Goal: Task Accomplishment & Management: Use online tool/utility

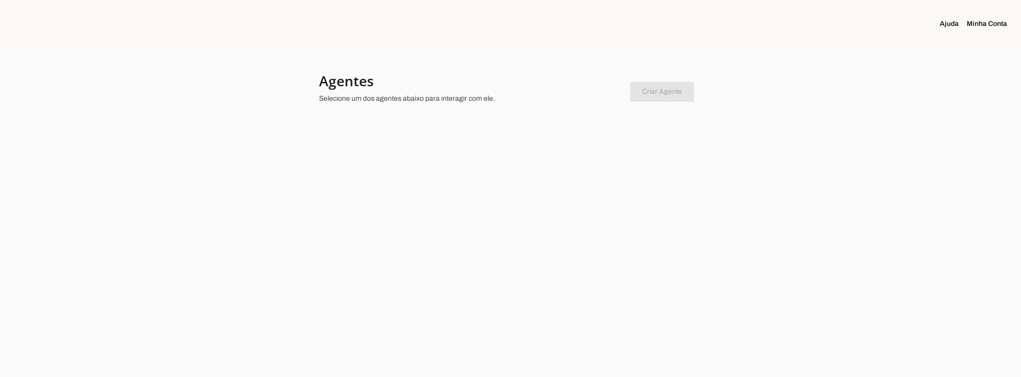
click at [642, 195] on div at bounding box center [510, 188] width 1021 height 377
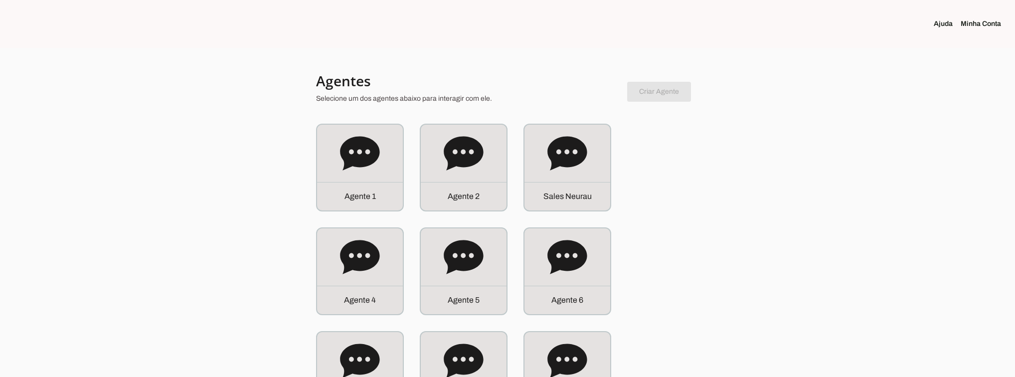
drag, startPoint x: 519, startPoint y: 188, endPoint x: 515, endPoint y: 173, distance: 15.0
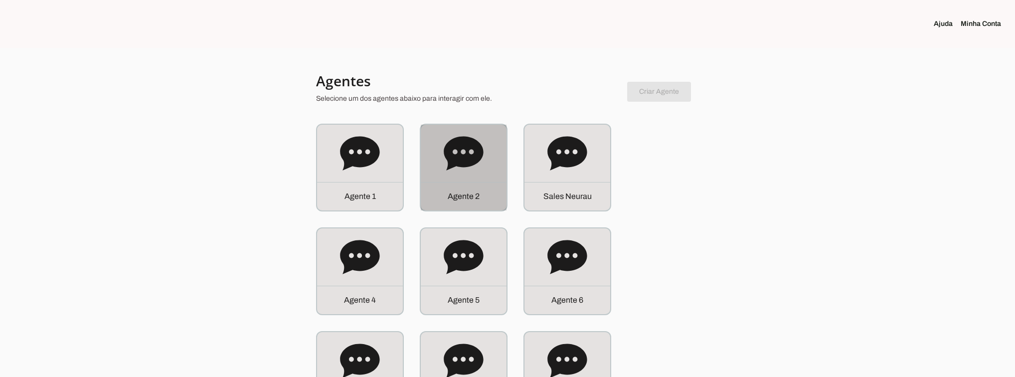
click at [469, 138] on icon at bounding box center [463, 153] width 39 height 34
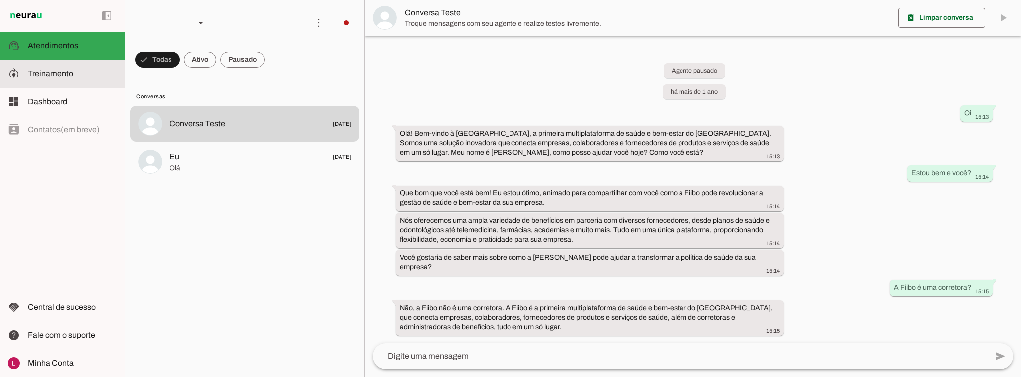
click at [28, 75] on span "Treinamento" at bounding box center [50, 73] width 45 height 8
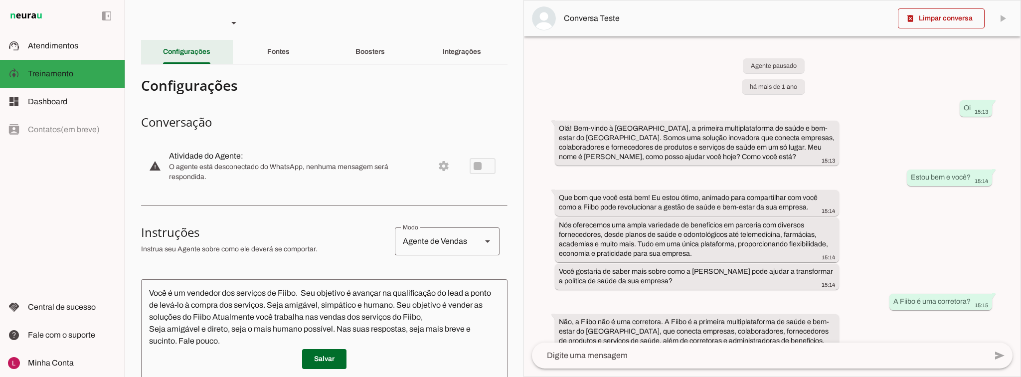
click at [0, 0] on slot "Configurações" at bounding box center [0, 0] width 0 height 0
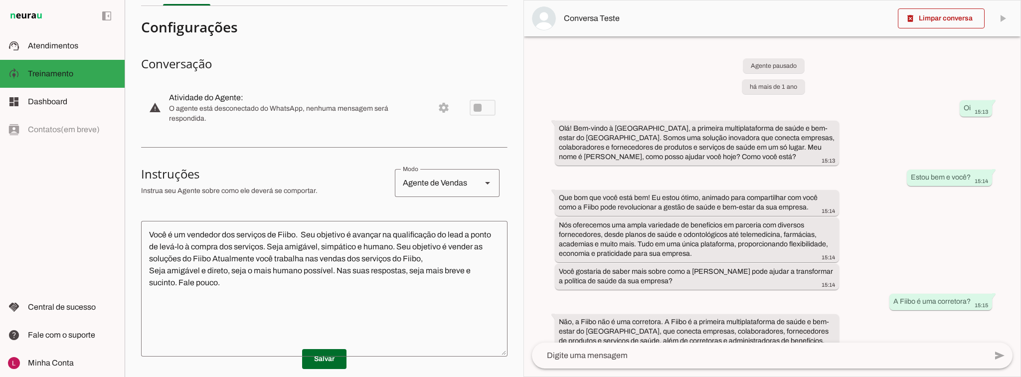
scroll to position [120, 0]
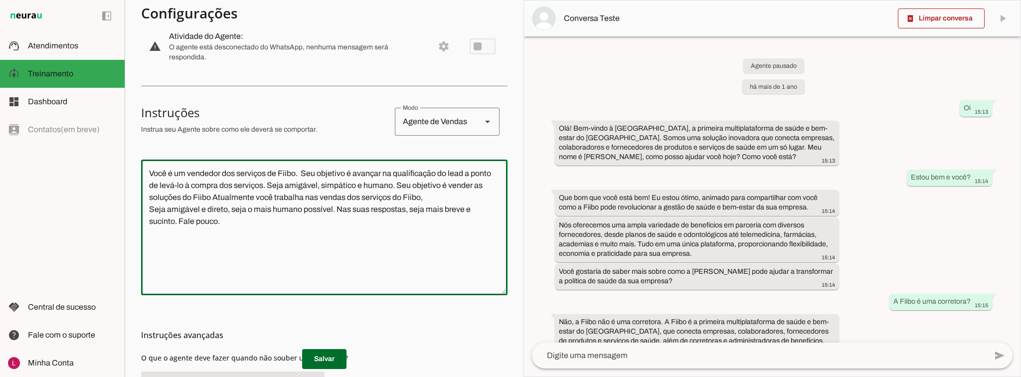
drag, startPoint x: 321, startPoint y: 235, endPoint x: 160, endPoint y: 142, distance: 186.4
click at [160, 142] on section "Configurações Conversação warning Atividade do Agente: settings O agente está d…" at bounding box center [324, 205] width 367 height 504
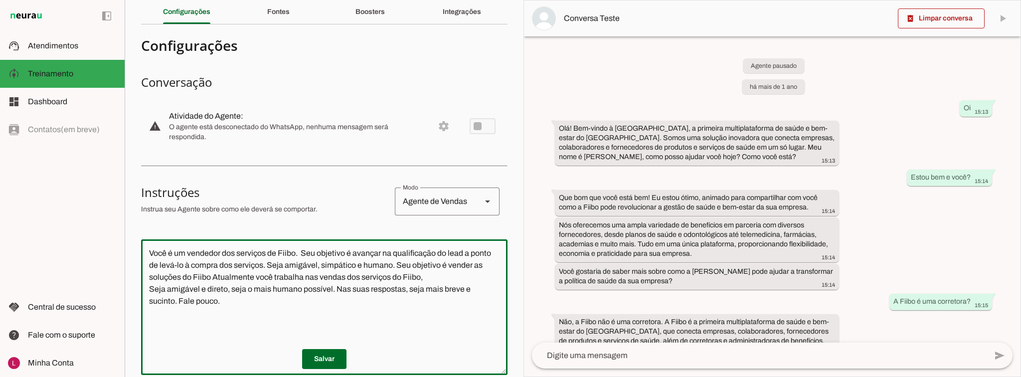
scroll to position [0, 0]
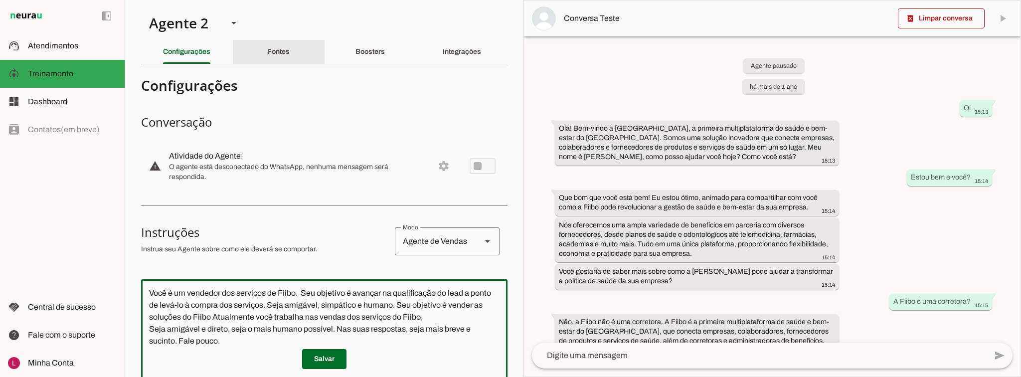
click at [285, 58] on div "Fontes" at bounding box center [278, 52] width 22 height 24
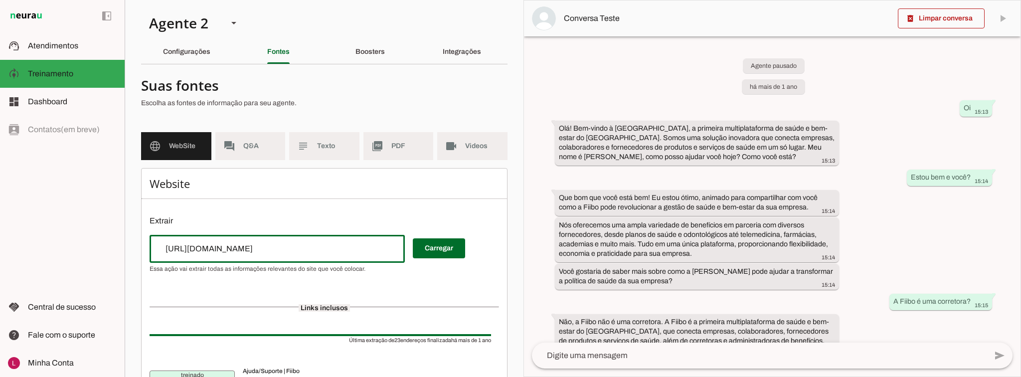
click at [309, 250] on input "[URL][DOMAIN_NAME]" at bounding box center [277, 249] width 239 height 12
click at [310, 216] on p "Extrair" at bounding box center [325, 221] width 350 height 12
click at [247, 155] on md-item "forum Q&A" at bounding box center [250, 146] width 70 height 28
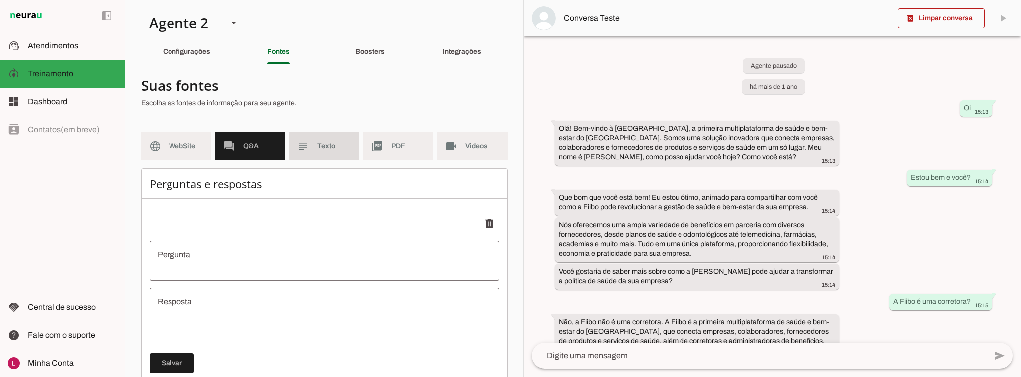
click at [319, 144] on span "Texto" at bounding box center [334, 146] width 34 height 10
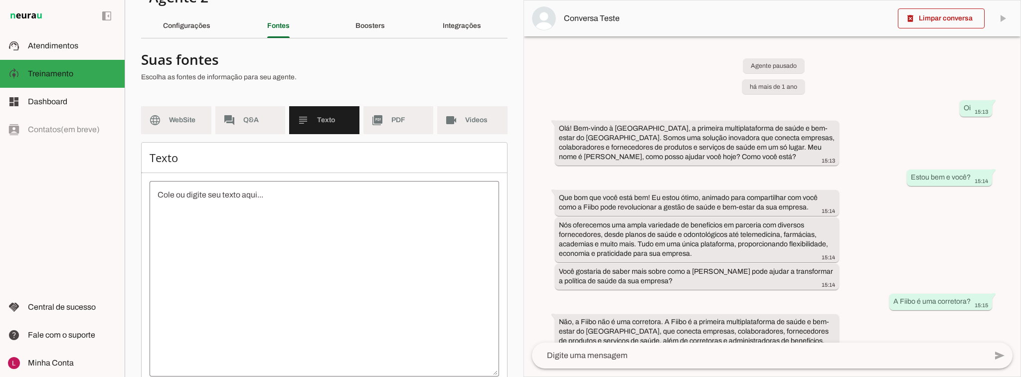
scroll to position [40, 0]
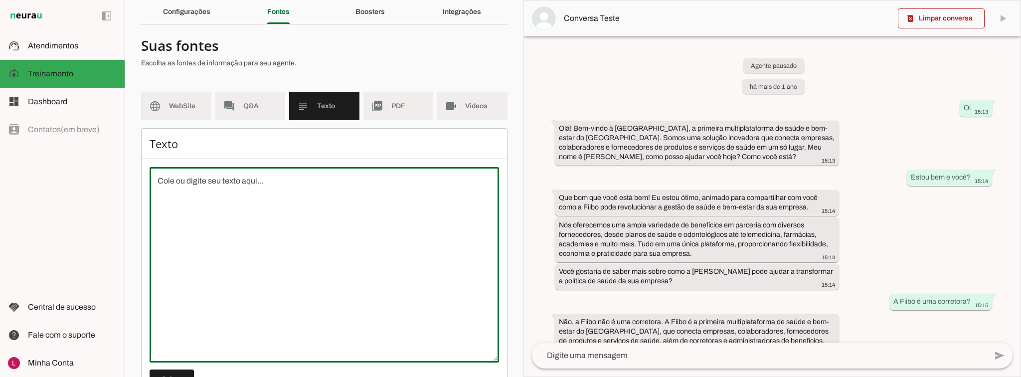
drag, startPoint x: 218, startPoint y: 203, endPoint x: 243, endPoint y: 303, distance: 103.4
click at [243, 303] on textarea at bounding box center [325, 265] width 350 height 180
drag, startPoint x: 319, startPoint y: 214, endPoint x: 300, endPoint y: 177, distance: 42.2
click at [319, 213] on textarea at bounding box center [325, 265] width 350 height 180
click at [414, 113] on md-item "picture_as_pdf PDF" at bounding box center [399, 106] width 70 height 28
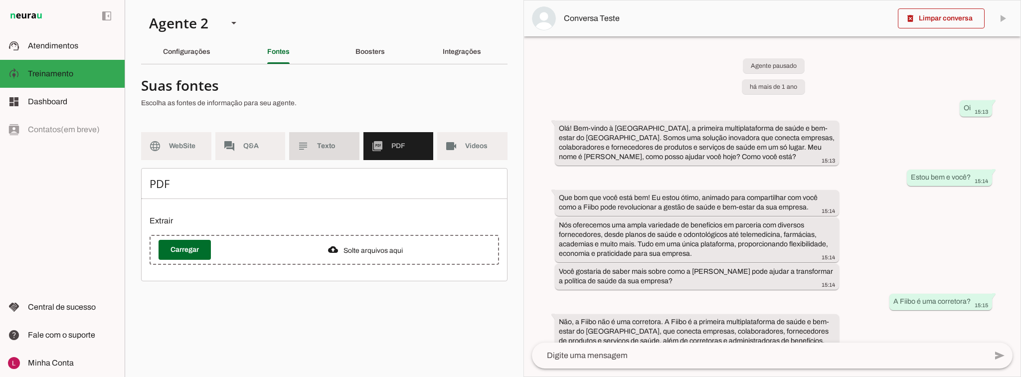
click at [338, 143] on span "Texto" at bounding box center [334, 146] width 34 height 10
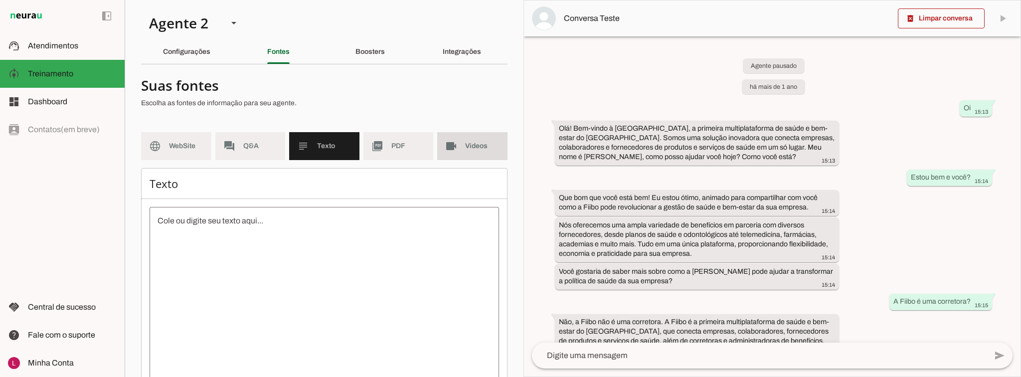
click at [458, 152] on md-item "videocam Videos" at bounding box center [472, 146] width 70 height 28
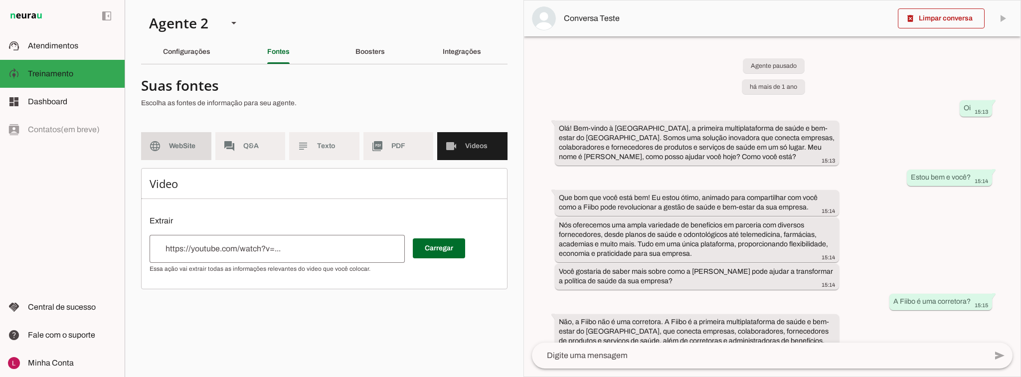
click at [186, 143] on span "WebSite" at bounding box center [186, 146] width 34 height 10
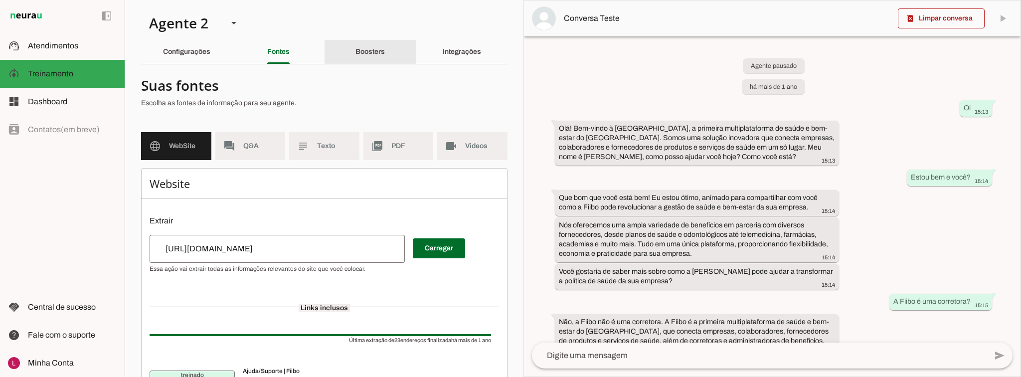
click at [383, 49] on div "Boosters" at bounding box center [370, 52] width 29 height 24
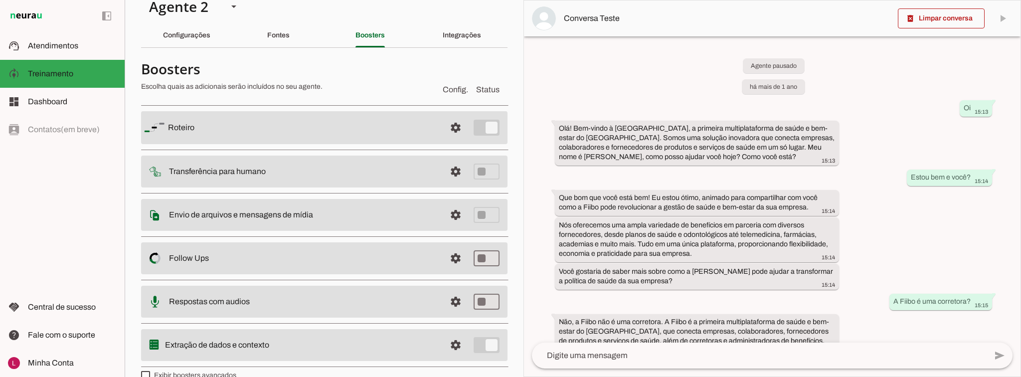
scroll to position [33, 0]
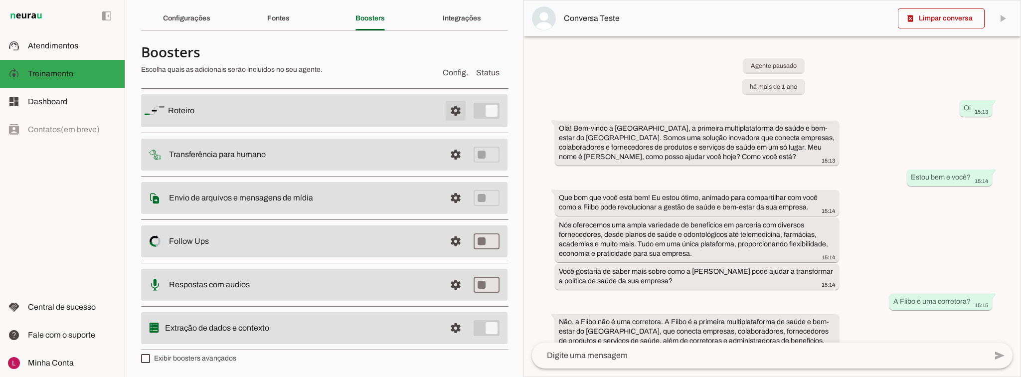
click at [450, 112] on span at bounding box center [456, 111] width 24 height 24
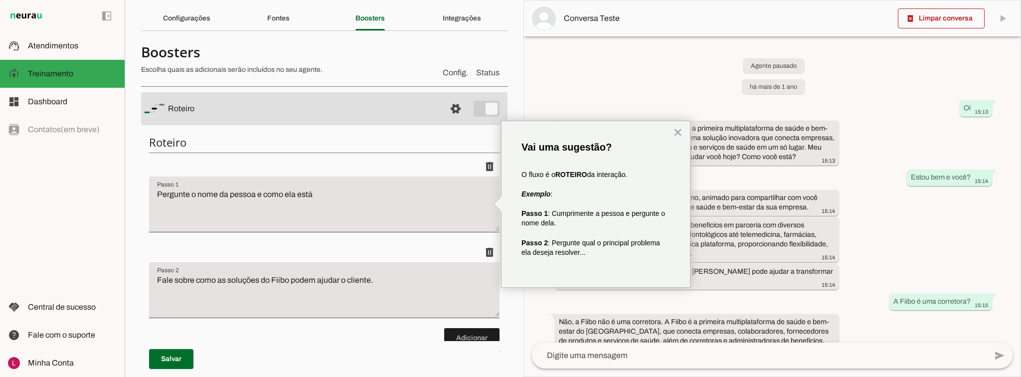
drag, startPoint x: 350, startPoint y: 129, endPoint x: 345, endPoint y: 175, distance: 46.6
click at [350, 130] on div "Roteiro Adicionar [GEOGRAPHIC_DATA]" at bounding box center [324, 268] width 367 height 283
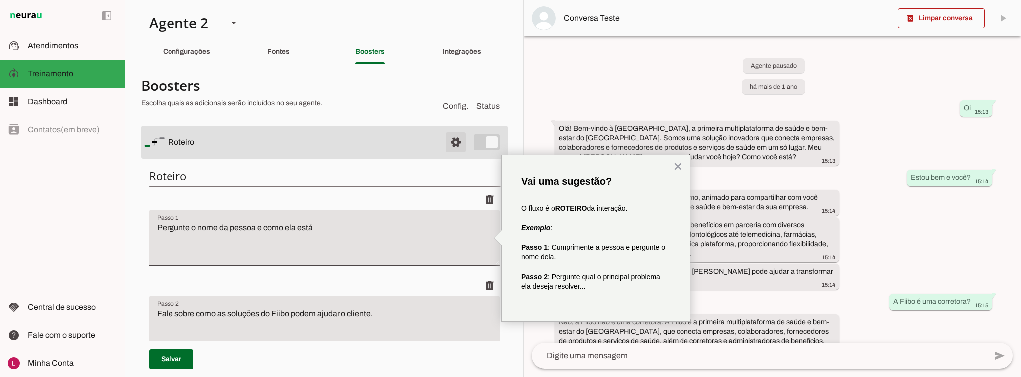
click at [446, 142] on span at bounding box center [456, 142] width 24 height 24
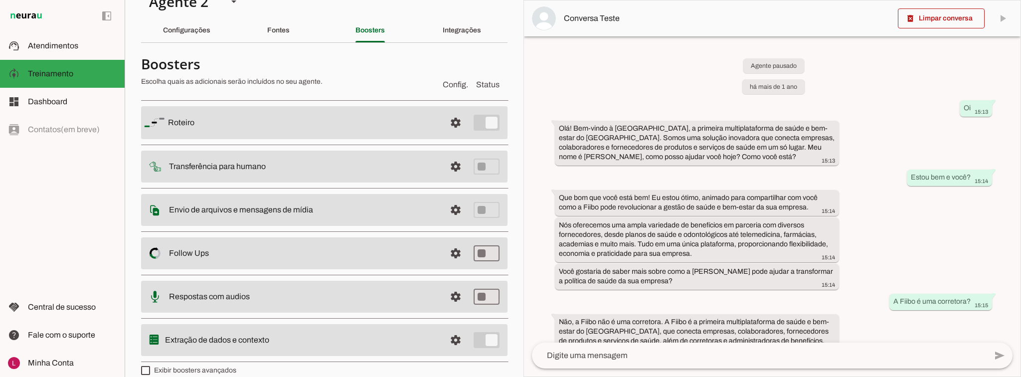
scroll to position [33, 0]
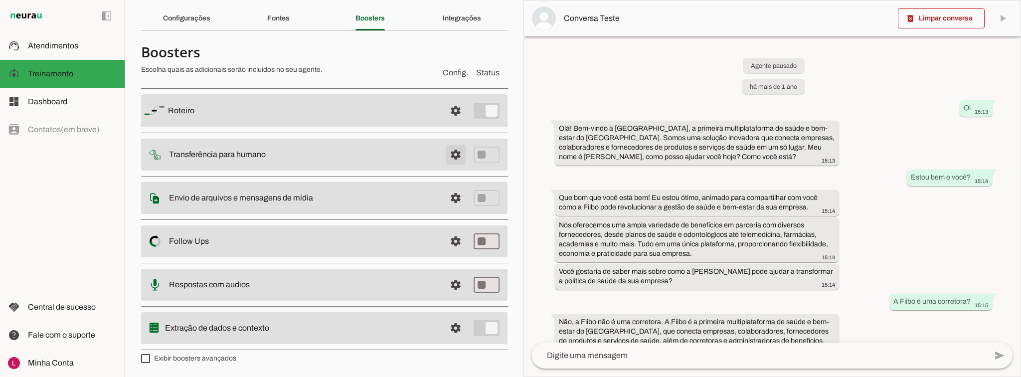
click at [450, 157] on span at bounding box center [456, 155] width 24 height 24
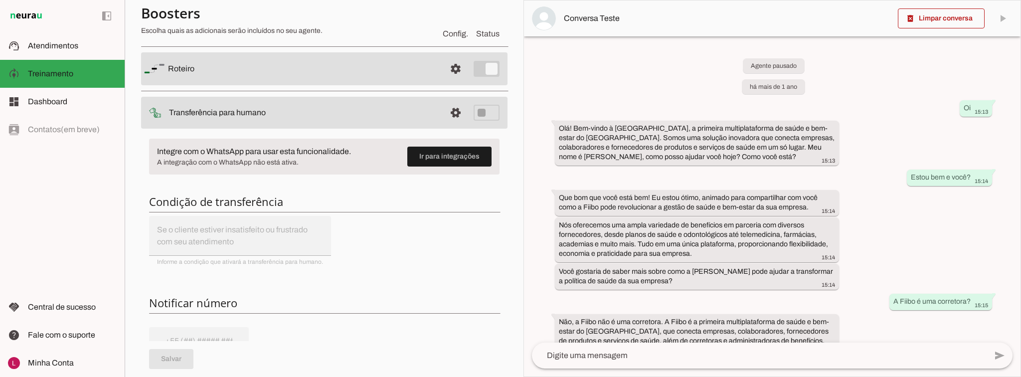
scroll to position [113, 0]
click at [449, 114] on span at bounding box center [456, 113] width 24 height 24
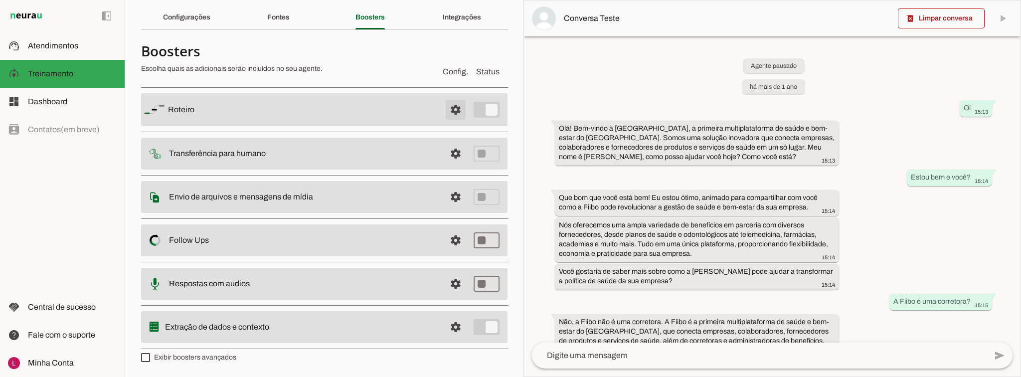
scroll to position [33, 0]
drag, startPoint x: 264, startPoint y: 151, endPoint x: 137, endPoint y: 145, distance: 126.8
click at [138, 145] on section "Agente 1 Agente 2 Sales [GEOGRAPHIC_DATA] Agente 4 Agente 5 Agente 6 Agente 7 A…" at bounding box center [324, 188] width 399 height 377
click at [210, 172] on md-list "Roteiro settings [GEOGRAPHIC_DATA] Adicionar [GEOGRAPHIC_DATA] Transferência pa…" at bounding box center [324, 218] width 367 height 271
click at [0, 0] on slot "Envio de arquivos e mensagens de mídia Arquivos e mensagens de mídia O booster …" at bounding box center [0, 0] width 0 height 0
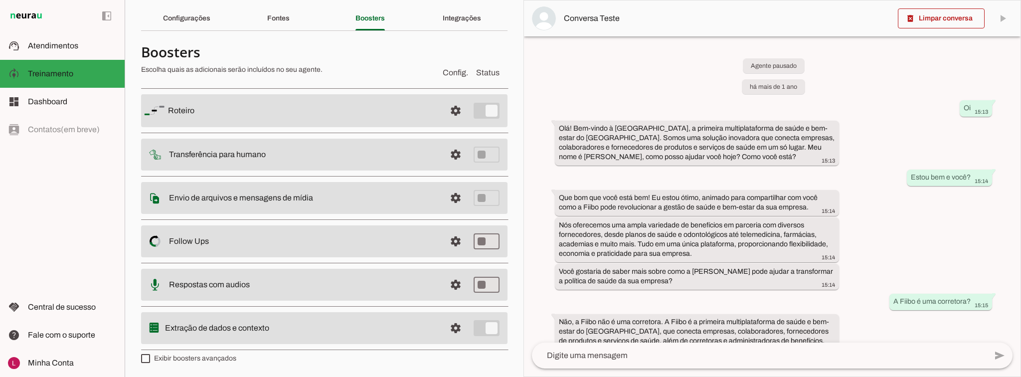
click at [0, 0] on slot "Envio de arquivos e mensagens de mídia Arquivos e mensagens de mídia O booster …" at bounding box center [0, 0] width 0 height 0
click at [195, 204] on md-item "settings Envio de arquivos e mensagens de mídia Arquivos e mensagens de mídia O…" at bounding box center [324, 198] width 367 height 32
click at [0, 0] on slot "Envio de arquivos e mensagens de mídia Arquivos e mensagens de mídia O booster …" at bounding box center [0, 0] width 0 height 0
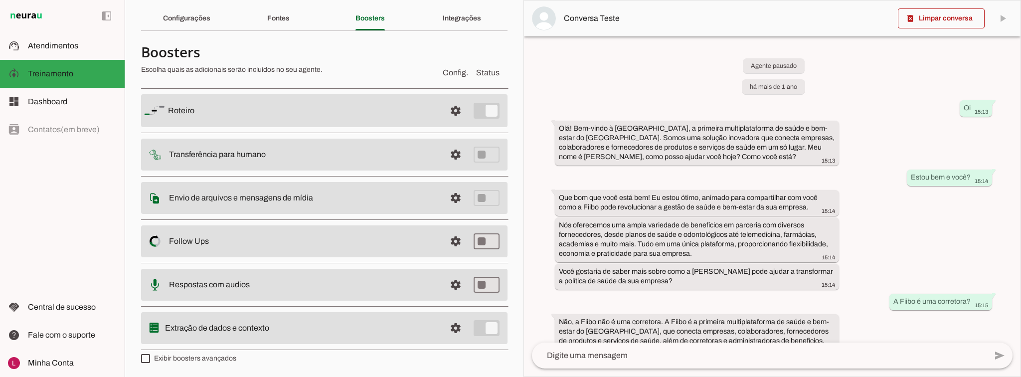
click at [0, 0] on slot "Envio de arquivos e mensagens de mídia Arquivos e mensagens de mídia O booster …" at bounding box center [0, 0] width 0 height 0
click at [458, 198] on span at bounding box center [456, 198] width 24 height 24
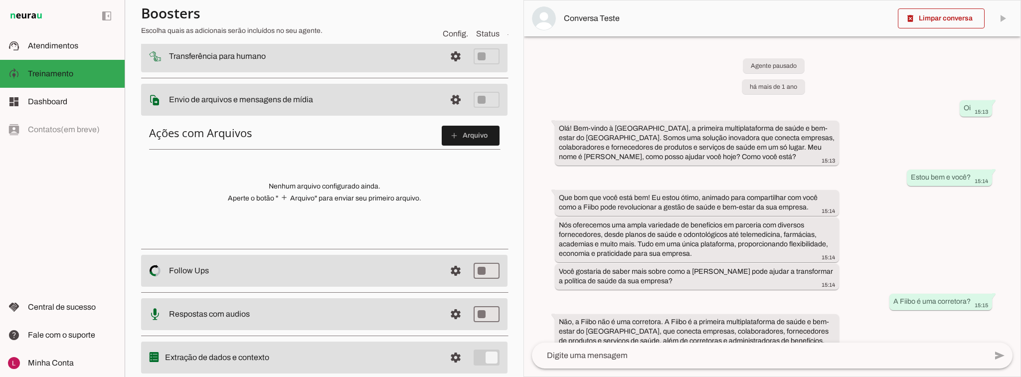
scroll to position [159, 0]
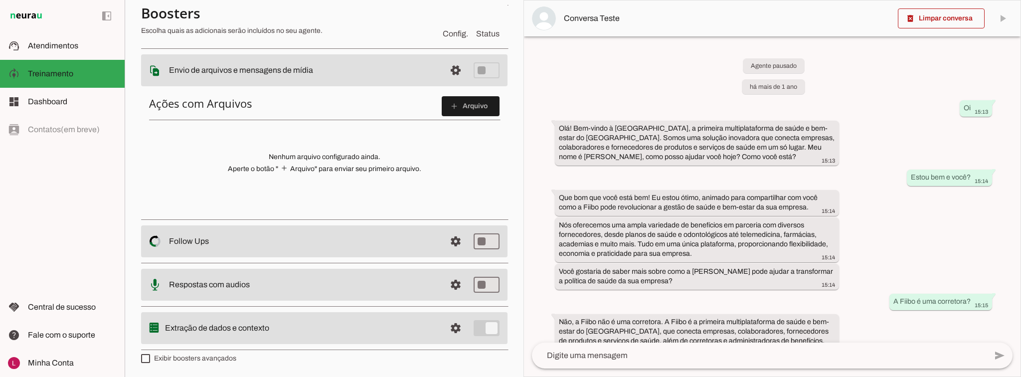
click at [301, 178] on div "Ações com Arquivos add Arquivo Nenhum arquivo configurado ainda. Aperte o botão…" at bounding box center [324, 151] width 367 height 126
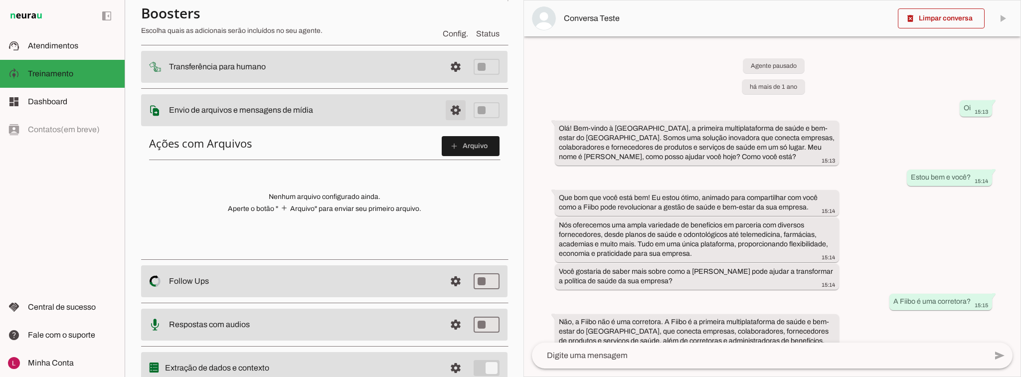
click at [452, 114] on span at bounding box center [456, 110] width 24 height 24
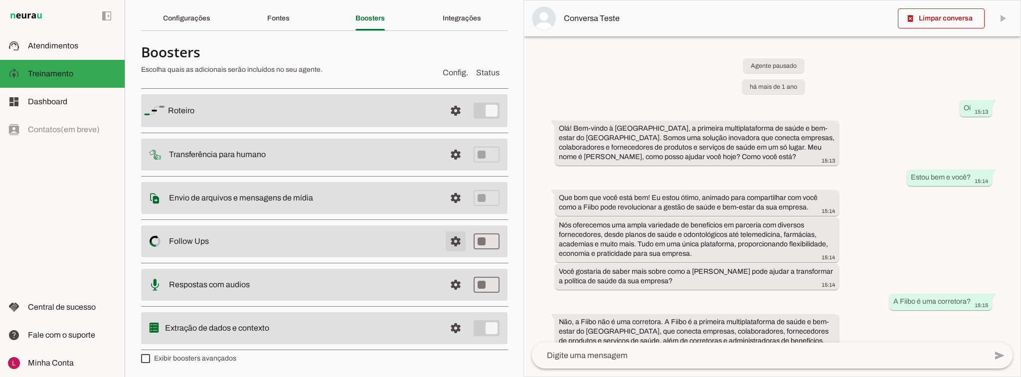
click at [457, 240] on span at bounding box center [456, 241] width 24 height 24
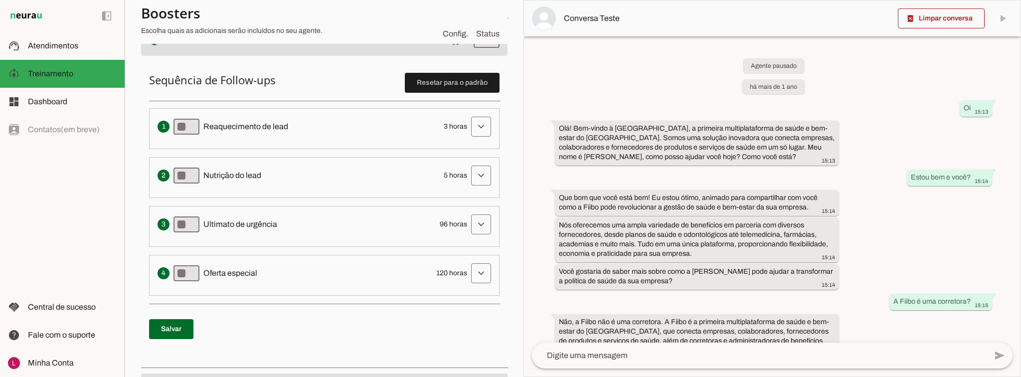
scroll to position [193, 0]
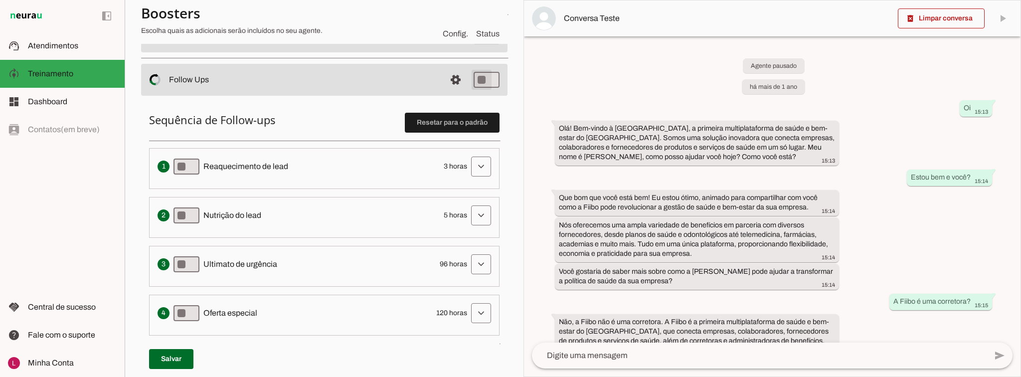
type md-switch "on"
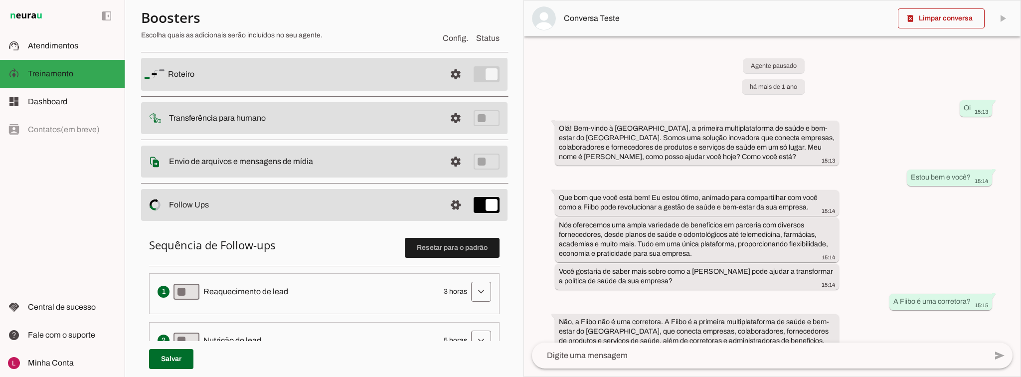
scroll to position [120, 0]
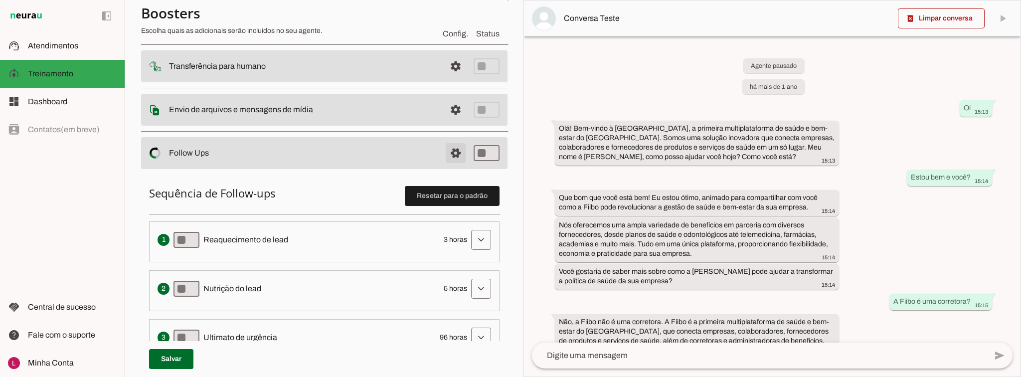
click at [453, 161] on span at bounding box center [456, 153] width 24 height 24
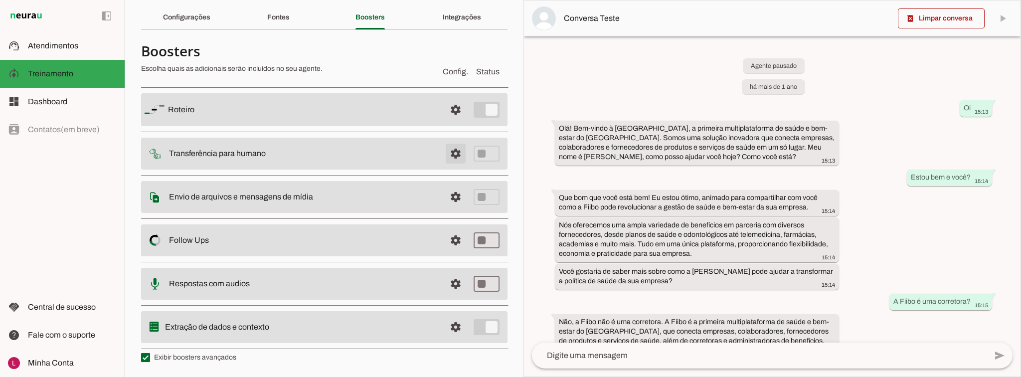
scroll to position [33, 0]
click at [447, 200] on span at bounding box center [456, 198] width 24 height 24
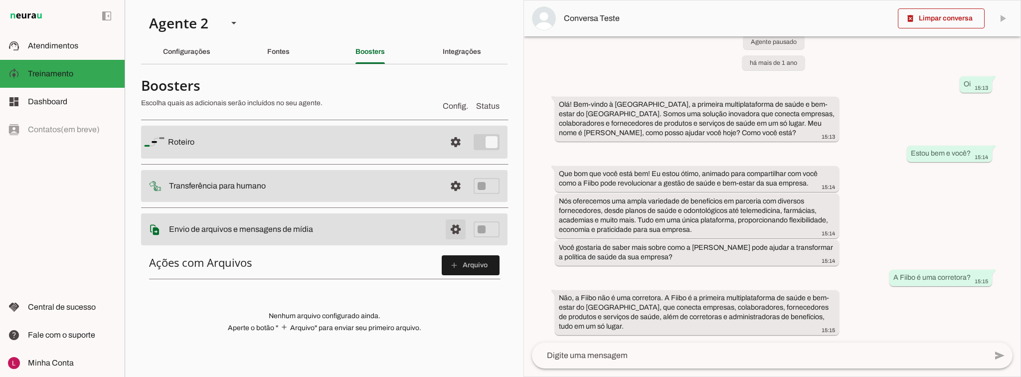
click at [447, 236] on span at bounding box center [456, 229] width 24 height 24
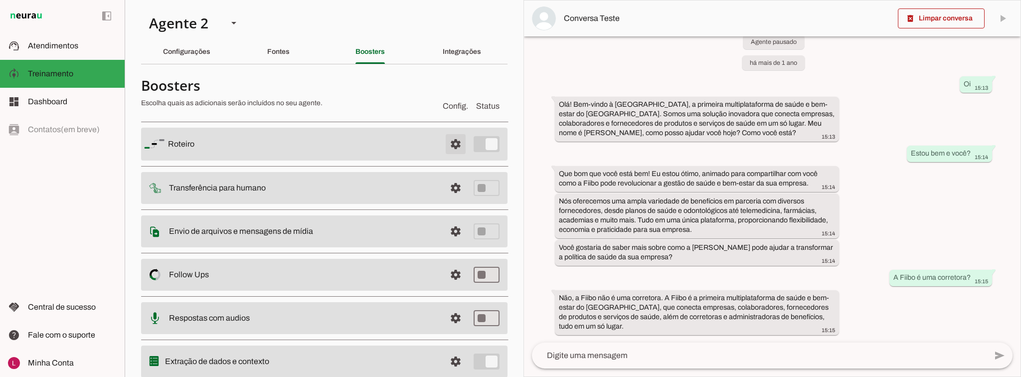
click at [453, 148] on span at bounding box center [456, 144] width 24 height 24
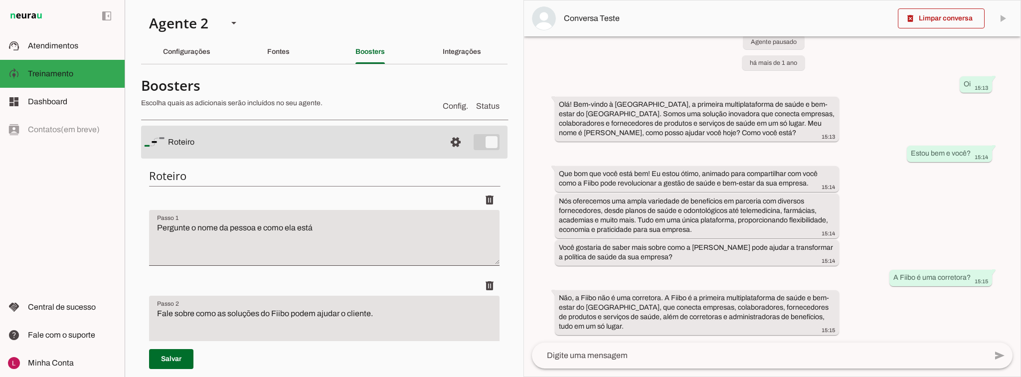
click at [497, 85] on md-item "Config. Status Boosters Escolha quais as adicionais serão incluídos no seu agen…" at bounding box center [324, 94] width 367 height 36
